Goal: Information Seeking & Learning: Learn about a topic

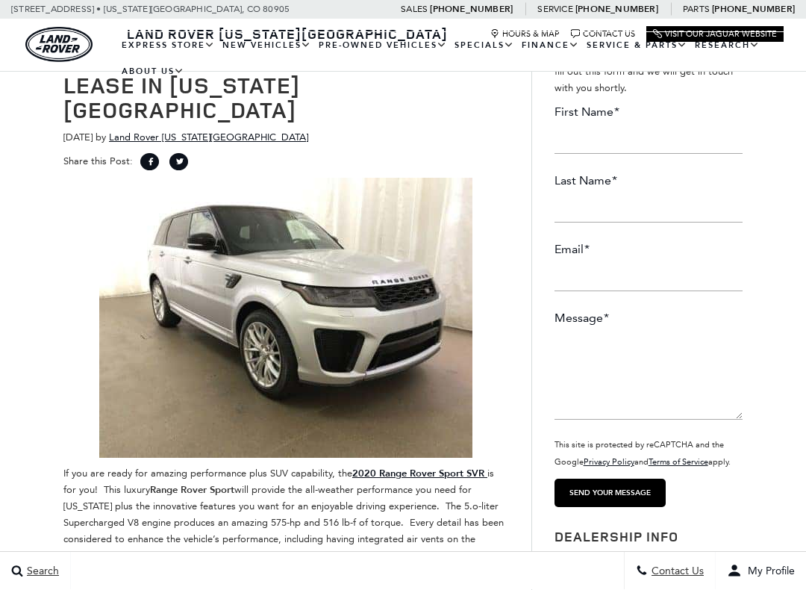
scroll to position [93, 0]
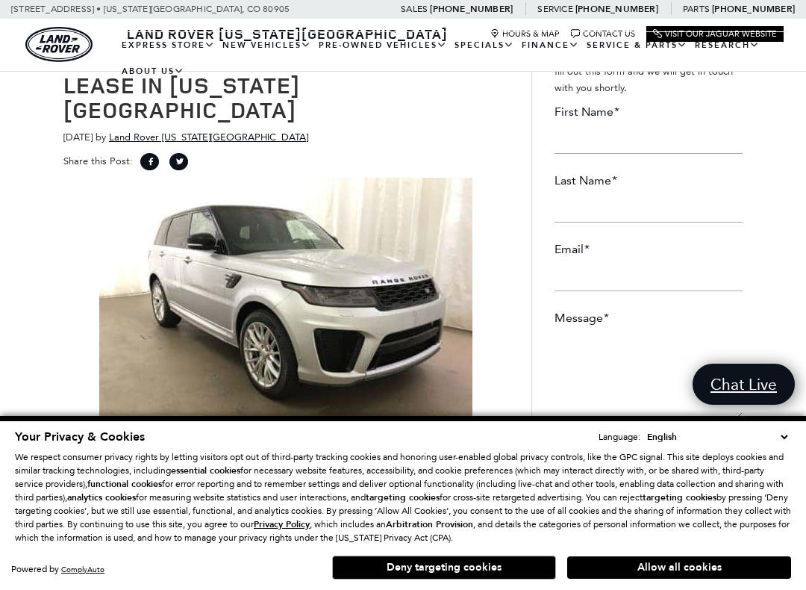
click at [687, 505] on button "Allow all cookies" at bounding box center [679, 567] width 224 height 22
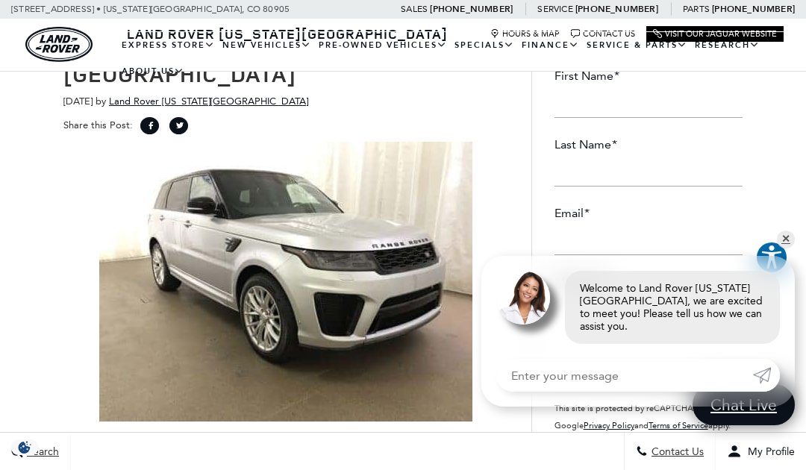
scroll to position [128, 0]
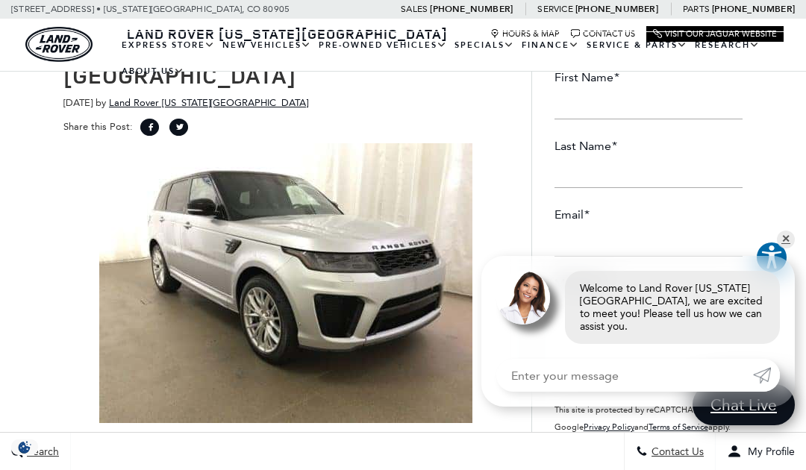
click at [151, 228] on img at bounding box center [285, 283] width 373 height 280
click at [451, 241] on img at bounding box center [285, 283] width 373 height 280
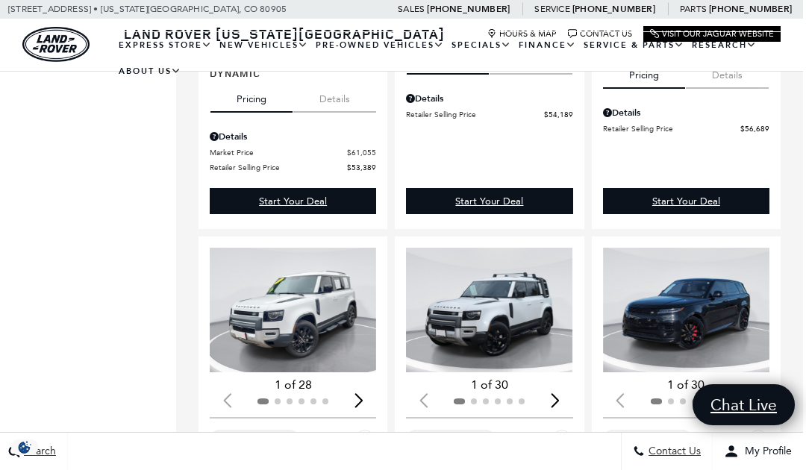
scroll to position [1824, 3]
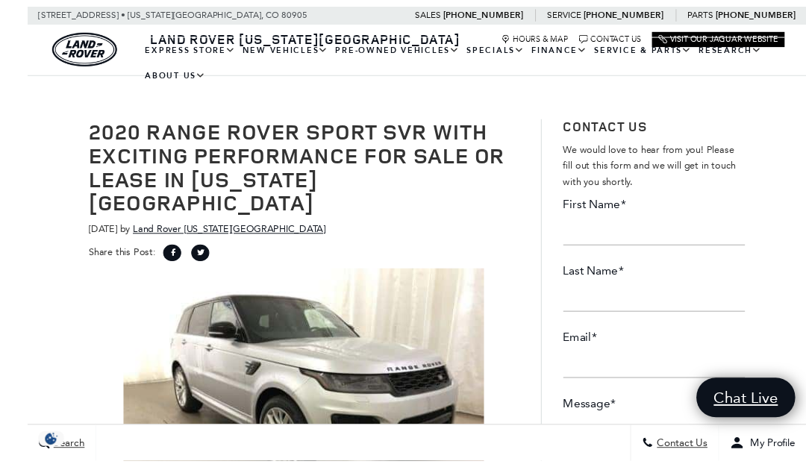
scroll to position [124, 0]
